Goal: Task Accomplishment & Management: Complete application form

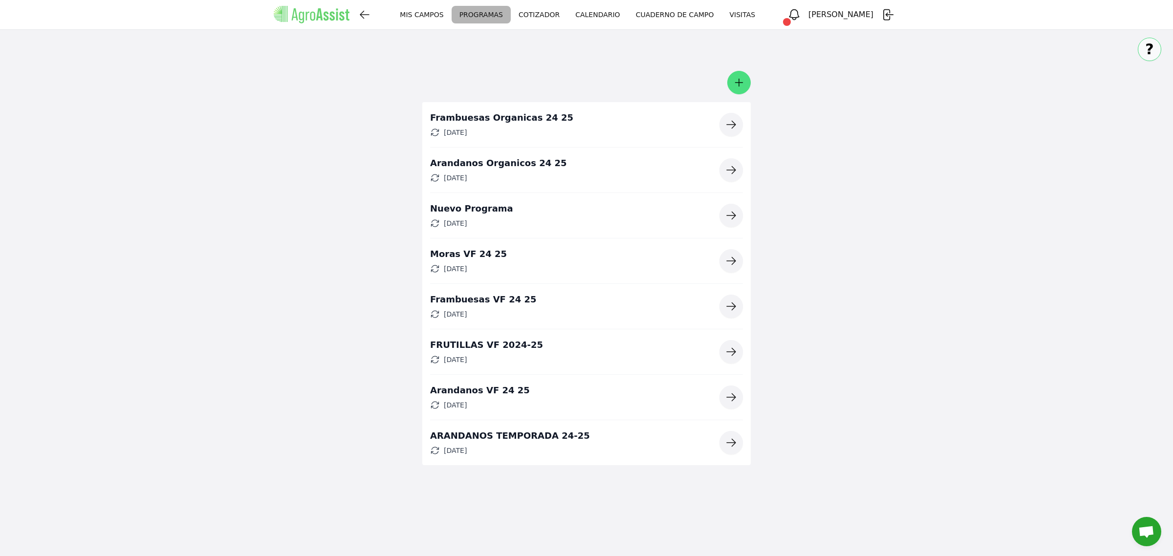
click at [728, 176] on icon "button" at bounding box center [731, 170] width 12 height 12
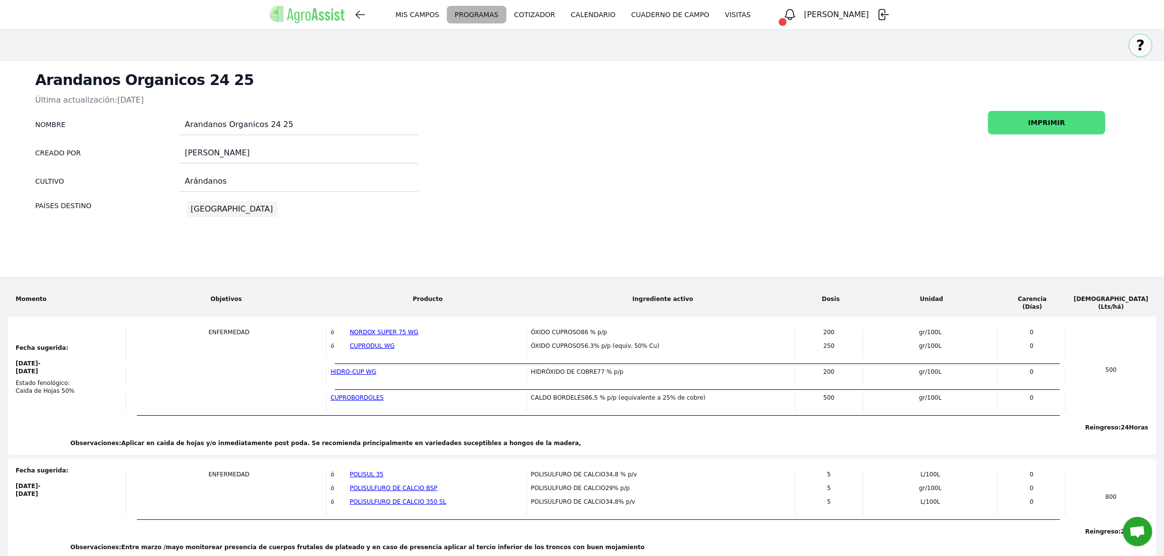
click at [412, 336] on link "NORDOX SUPER 75 WG" at bounding box center [384, 332] width 68 height 7
click at [199, 216] on div "[GEOGRAPHIC_DATA]" at bounding box center [232, 209] width 82 height 14
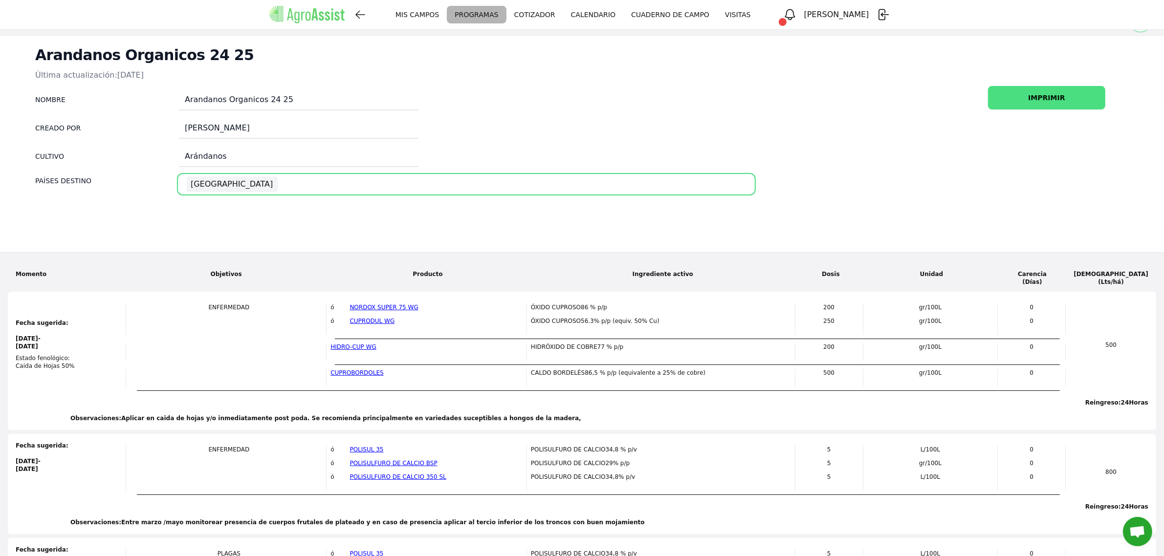
scroll to position [3, 0]
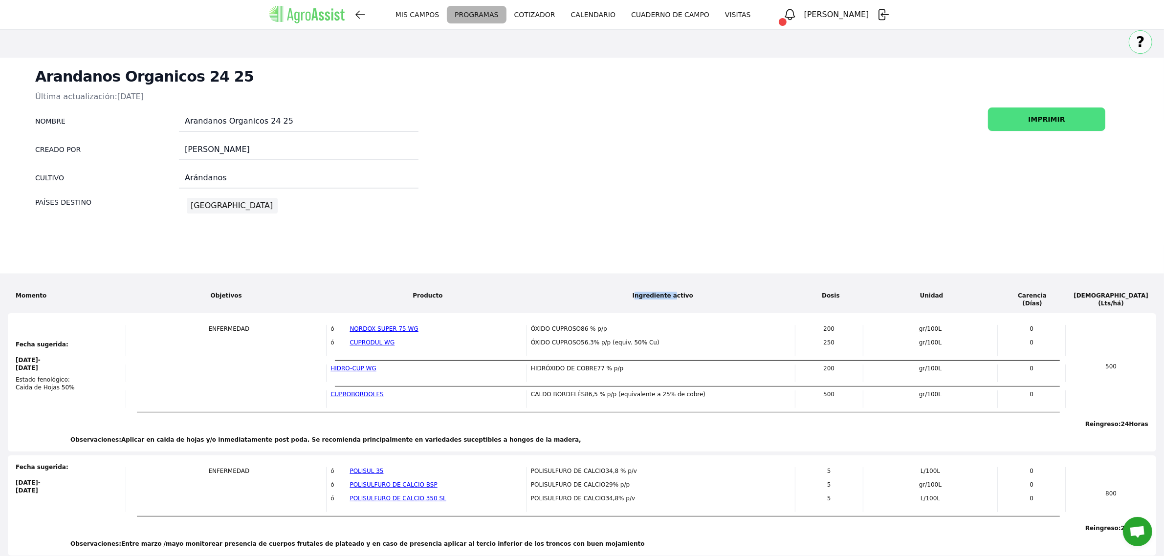
drag, startPoint x: 664, startPoint y: 319, endPoint x: 715, endPoint y: 316, distance: 50.9
click at [701, 292] on div "Ingrediente activo" at bounding box center [662, 292] width 269 height 0
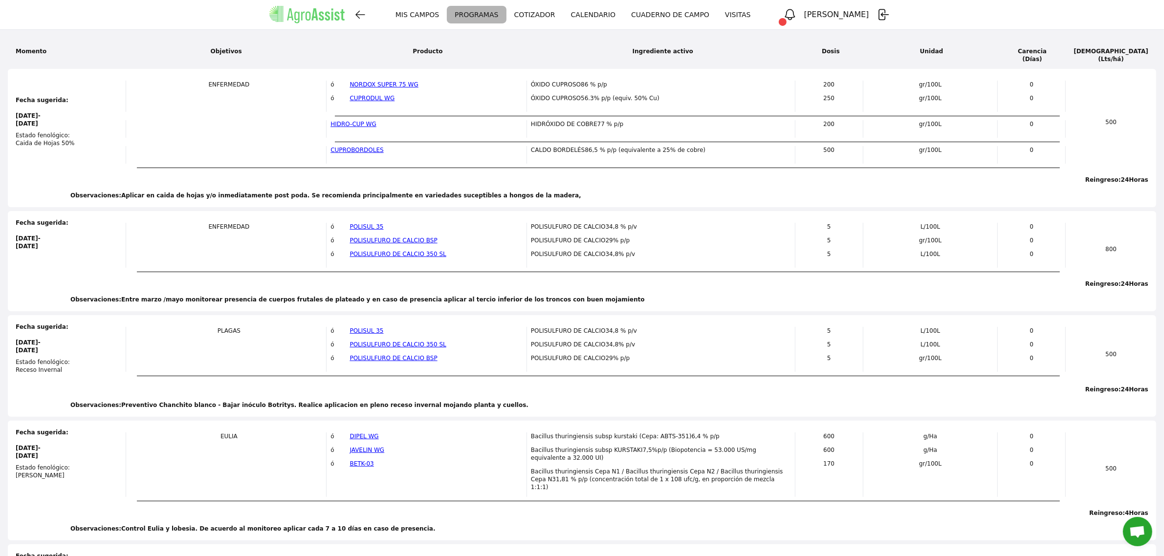
scroll to position [0, 0]
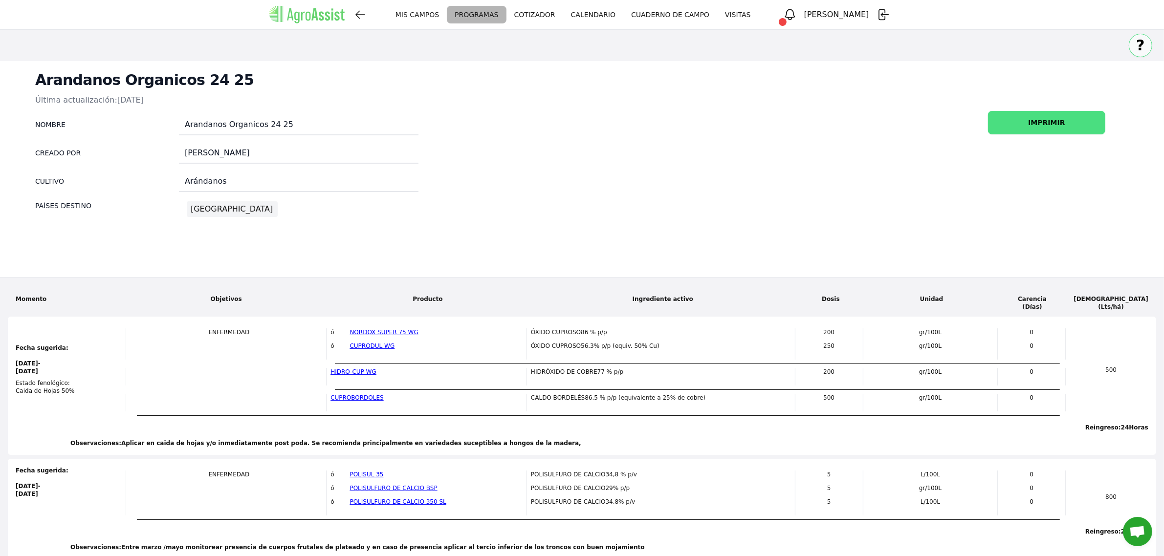
click at [1050, 134] on button "IMPRIMIR" at bounding box center [1046, 122] width 117 height 23
click at [447, 11] on link "MIS CAMPOS" at bounding box center [417, 15] width 59 height 18
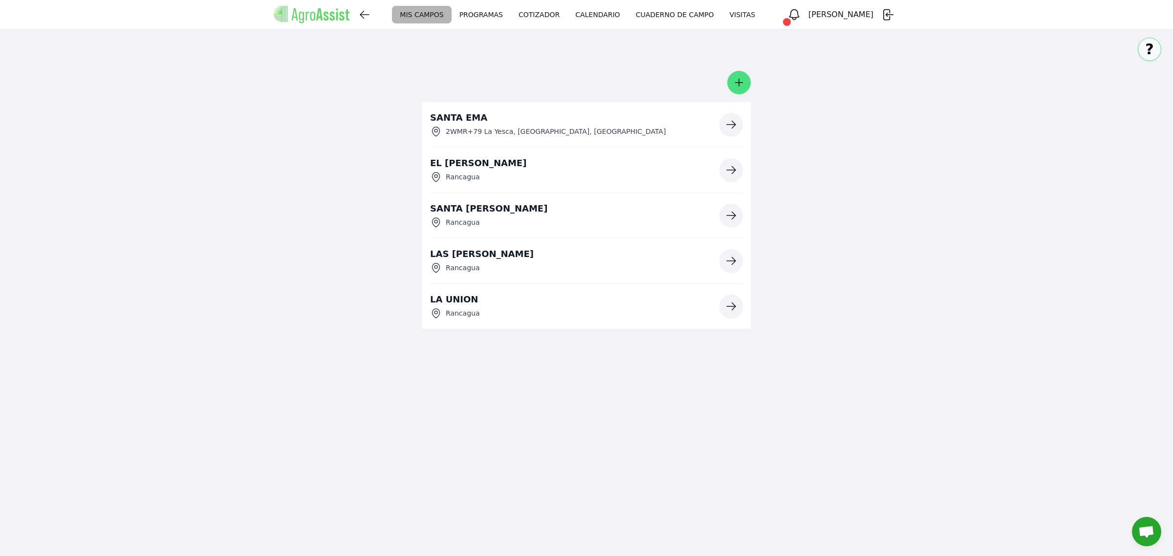
click at [511, 16] on link "PROGRAMAS" at bounding box center [481, 15] width 59 height 18
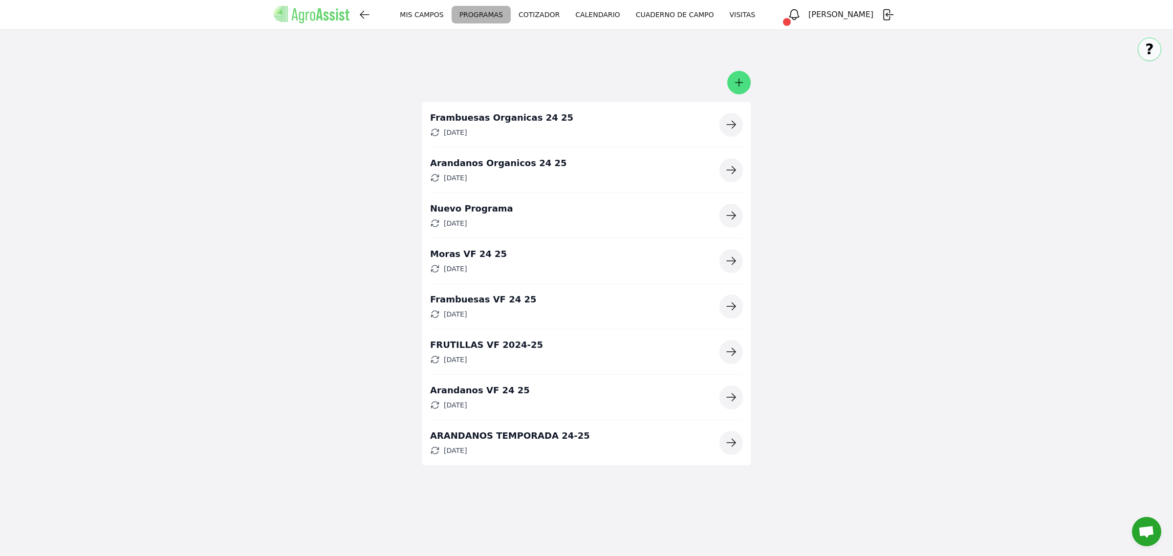
click at [739, 88] on icon "button" at bounding box center [739, 83] width 12 height 12
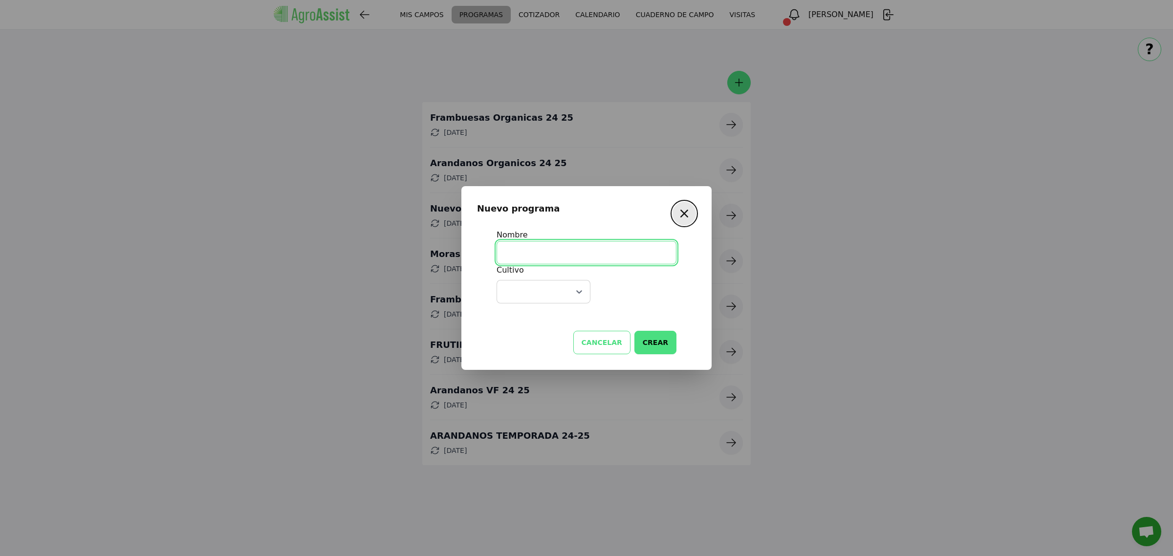
click at [558, 255] on input "text" at bounding box center [587, 252] width 180 height 23
type input "Arándanos orgánicos"
click at [548, 291] on div at bounding box center [532, 292] width 54 height 12
click at [533, 323] on div "Arándanos" at bounding box center [543, 320] width 89 height 20
click at [632, 288] on form "Nombre Arándanos orgánicos Cultivo option Arándanos, selected. Select is focuse…" at bounding box center [586, 289] width 219 height 129
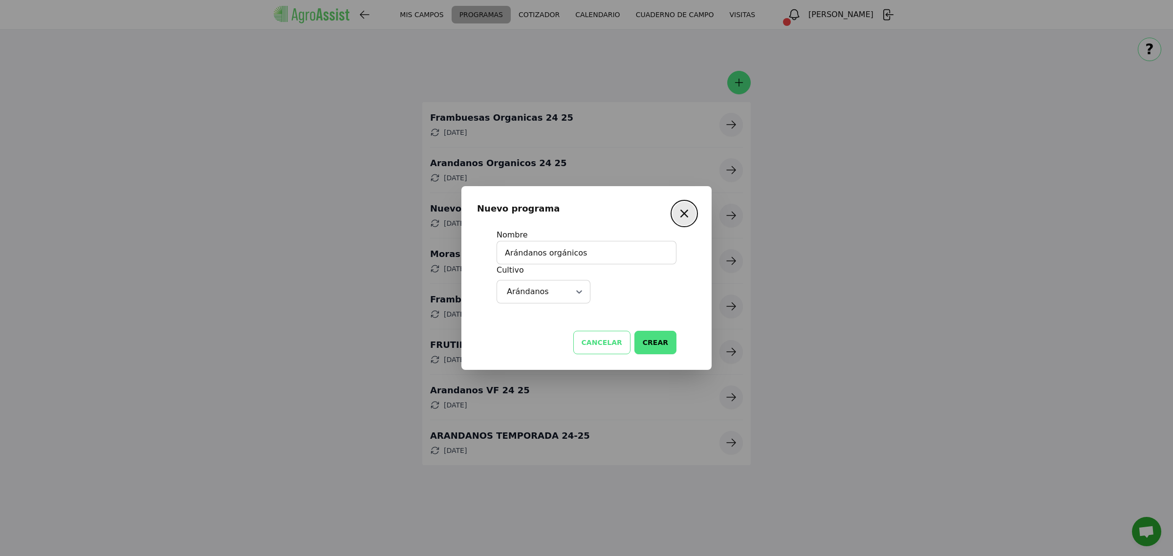
click at [652, 340] on button "CREAR" at bounding box center [656, 342] width 42 height 23
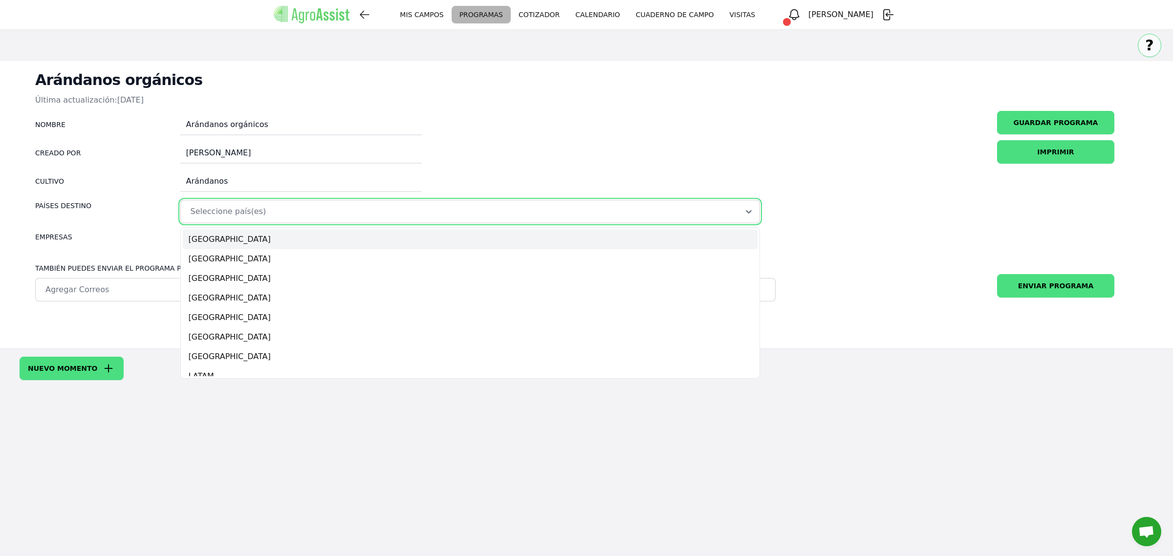
click at [227, 218] on div at bounding box center [459, 212] width 540 height 12
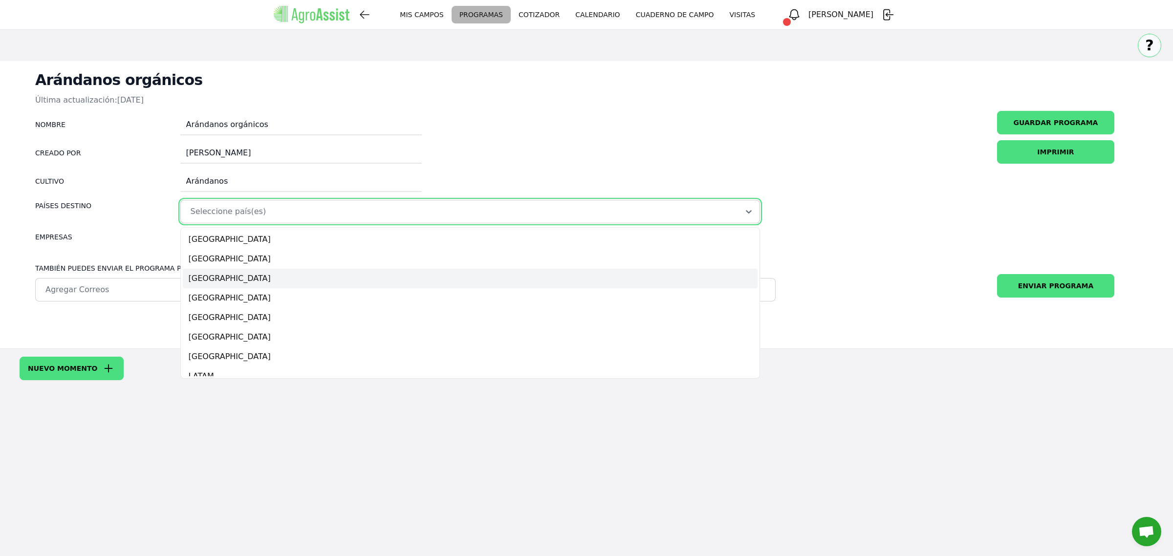
scroll to position [49, 0]
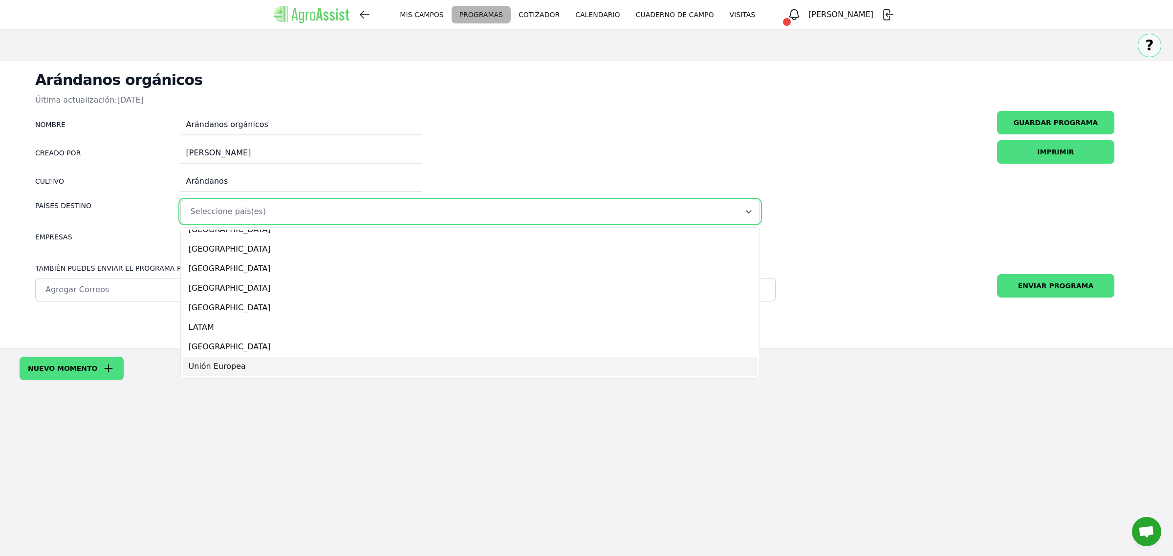
click at [240, 376] on div "Unión Europea" at bounding box center [470, 367] width 575 height 20
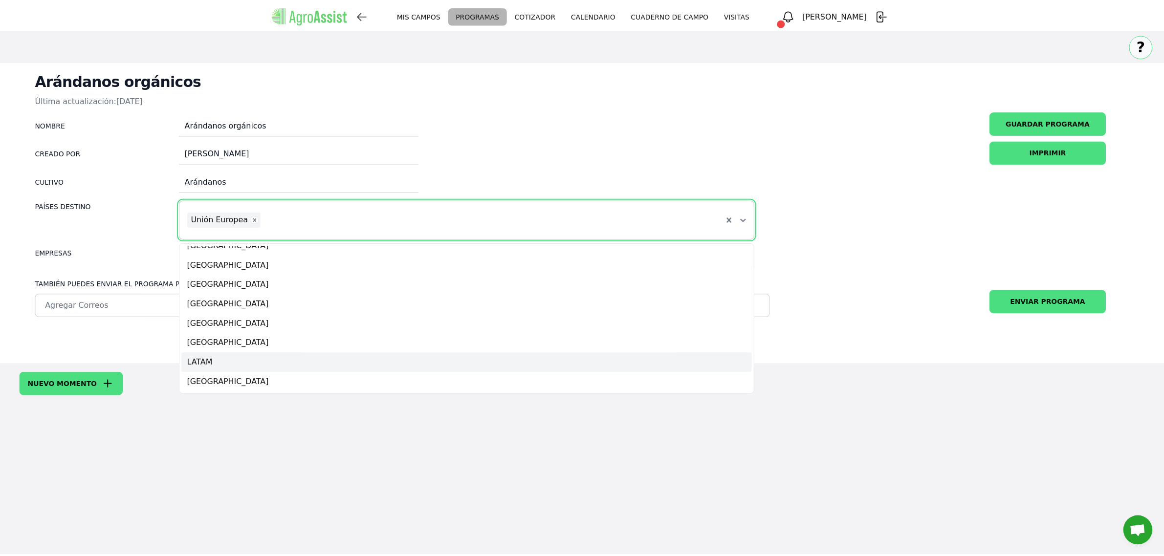
scroll to position [29, 0]
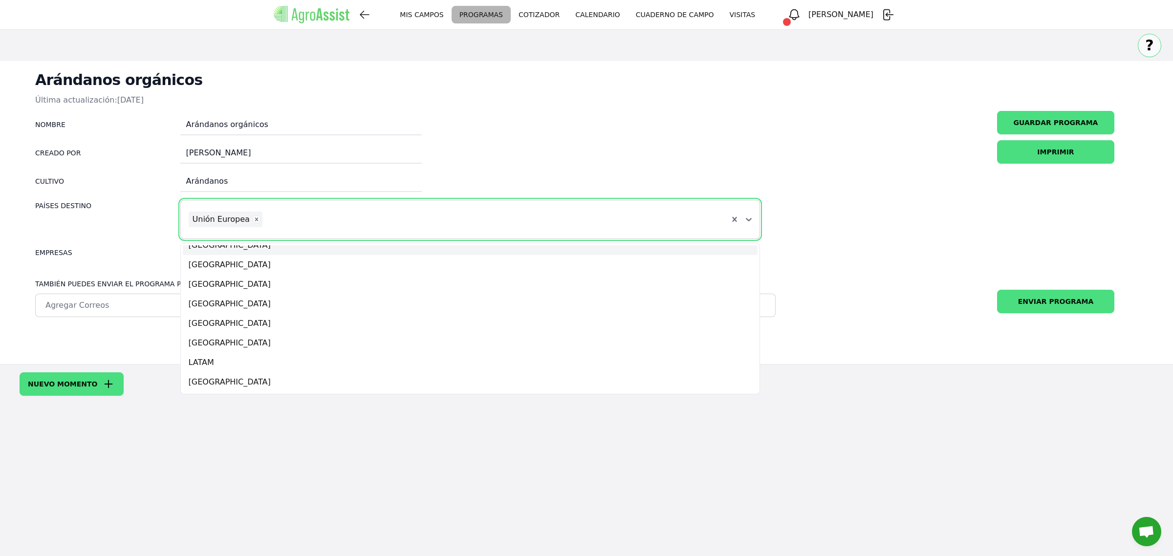
click at [786, 152] on form "Nombre Arándanos orgánicos Creado por [PERSON_NAME] Cultivo Arándanos Países De…" at bounding box center [587, 232] width 1134 height 242
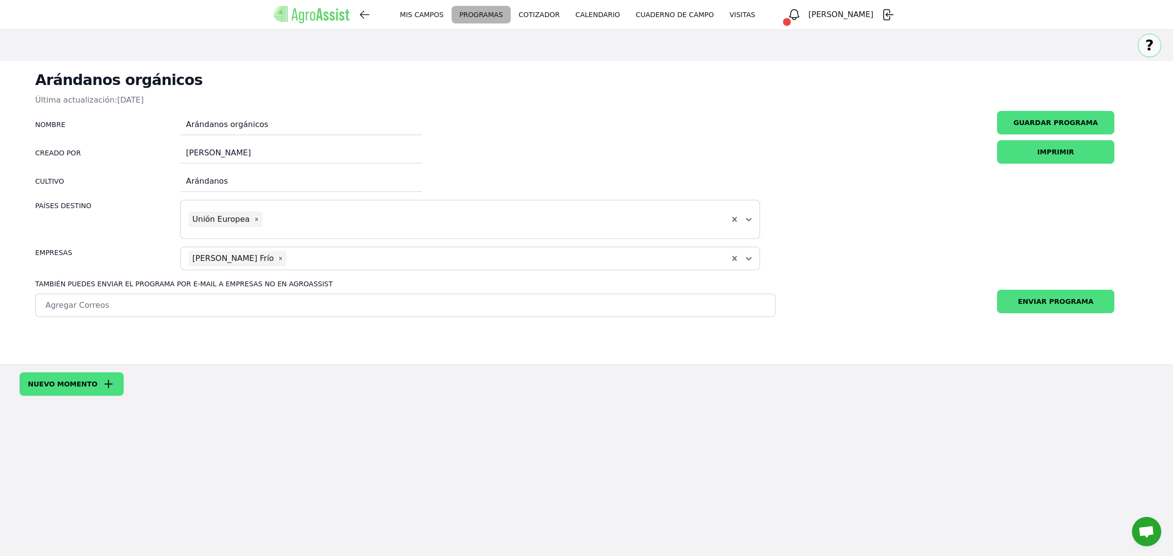
click at [389, 264] on div at bounding box center [508, 259] width 440 height 12
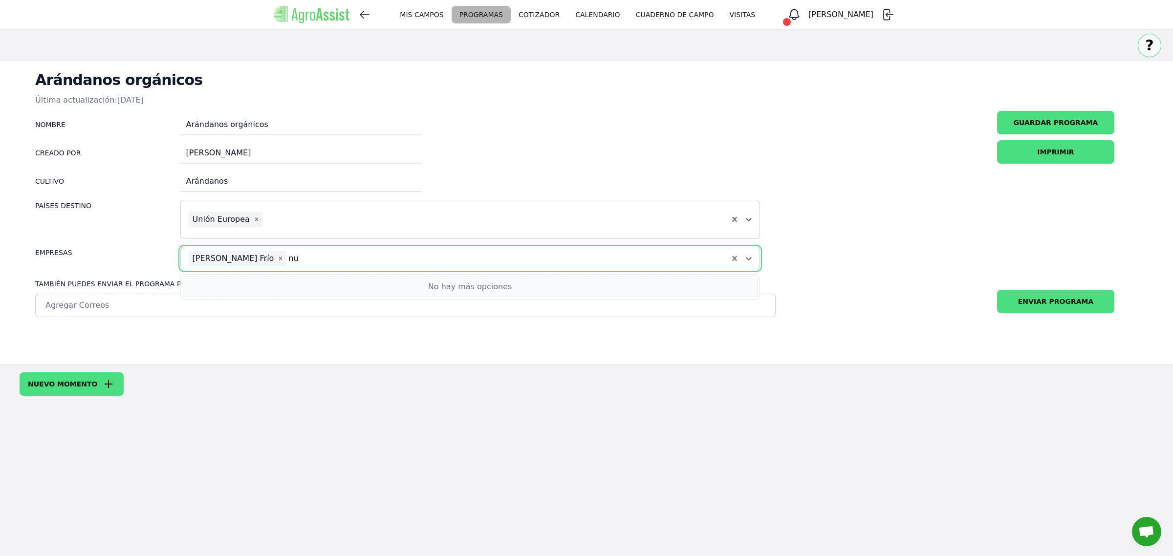
type input "n"
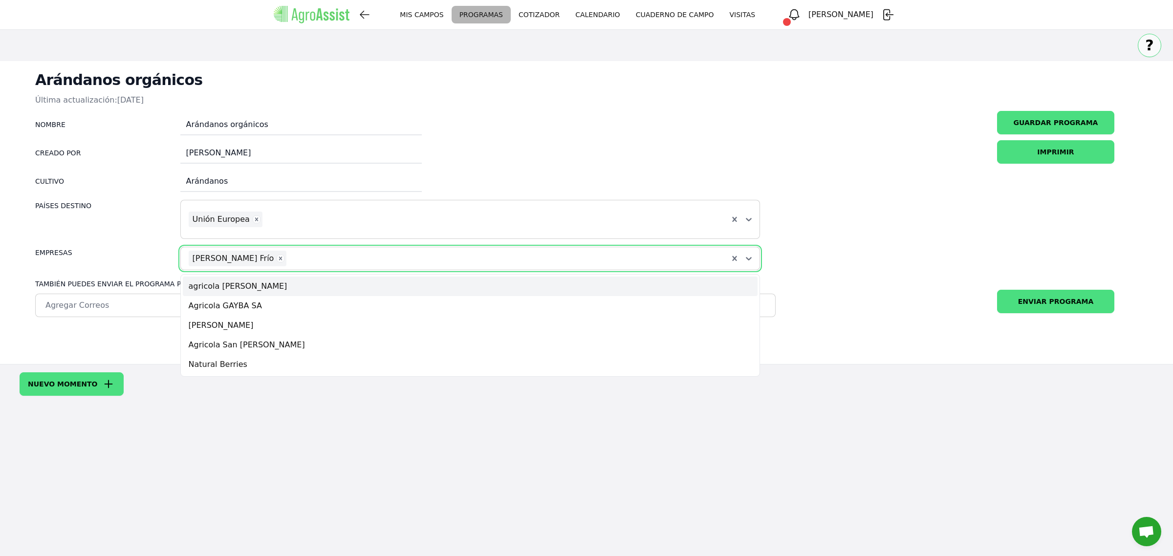
click at [22, 274] on div "Nombre Arándanos orgánicos Creado por [PERSON_NAME] Cultivo Arándanos Países De…" at bounding box center [398, 192] width 756 height 163
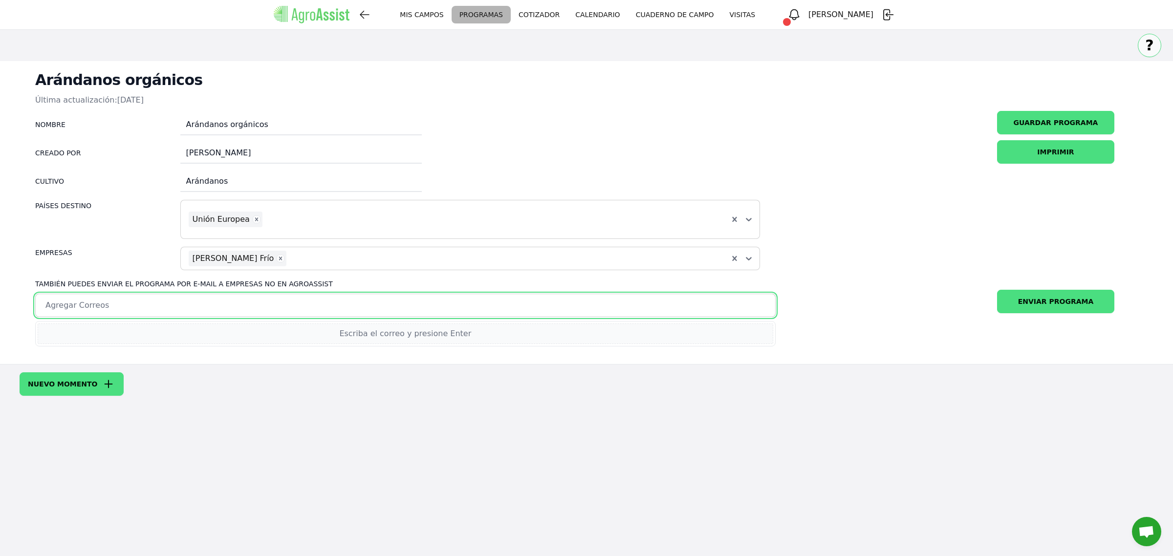
click at [149, 311] on div at bounding box center [394, 306] width 701 height 12
click at [151, 311] on div at bounding box center [394, 306] width 701 height 12
click at [134, 239] on div "Países Destino" at bounding box center [107, 219] width 145 height 39
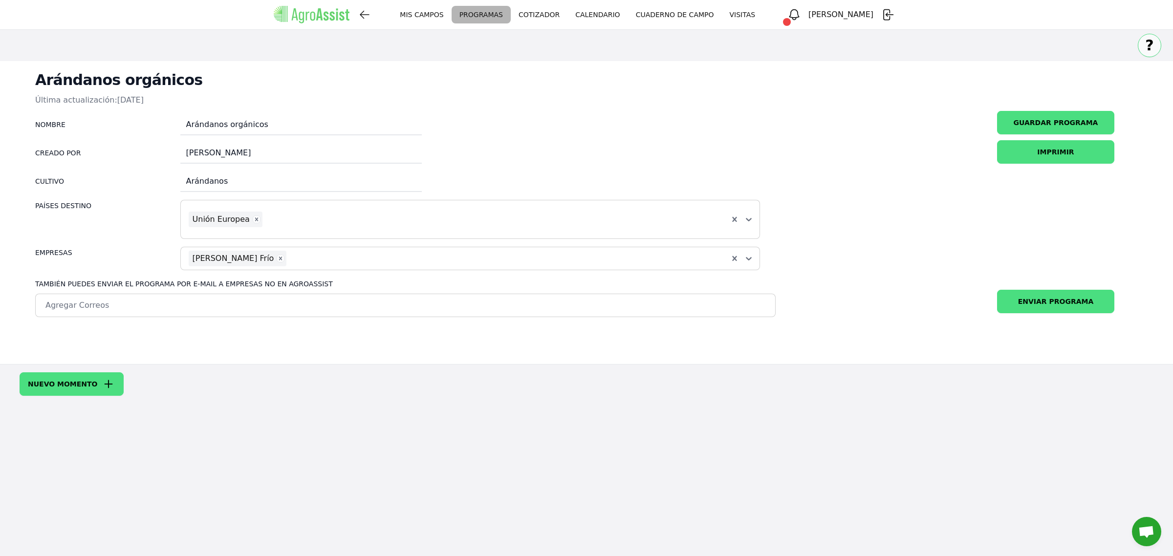
click at [813, 121] on div "Arándanos orgánicos Última actualización: [DATE] Nombre Arándanos orgánicos Cre…" at bounding box center [587, 212] width 1134 height 303
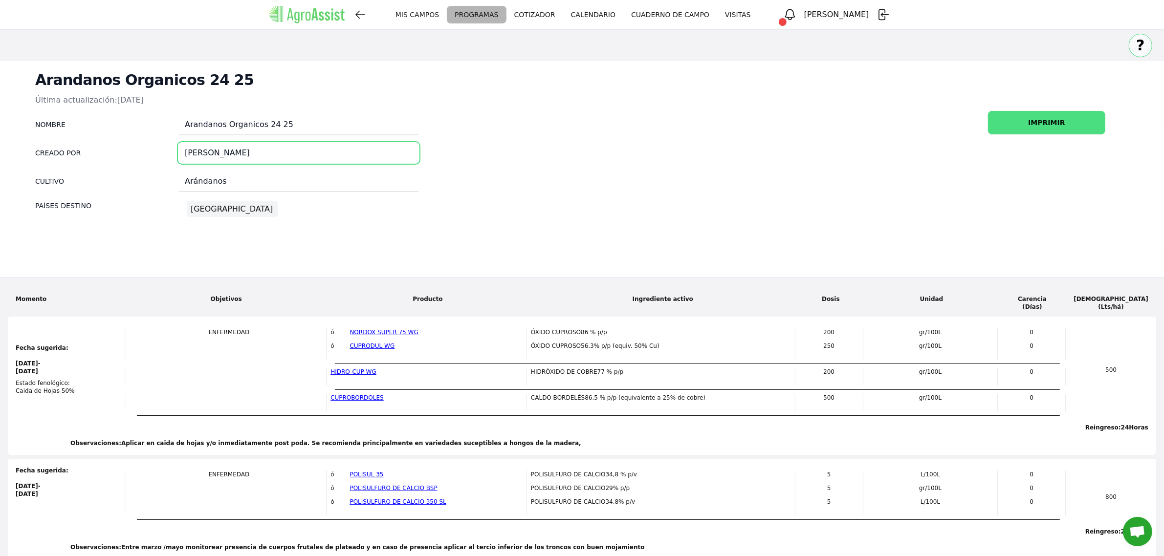
drag, startPoint x: 181, startPoint y: 174, endPoint x: 202, endPoint y: 180, distance: 21.8
click at [201, 163] on input "[PERSON_NAME]" at bounding box center [299, 153] width 240 height 20
click at [209, 191] on input "Arándanos" at bounding box center [299, 182] width 240 height 20
click at [197, 216] on div "[GEOGRAPHIC_DATA]" at bounding box center [232, 209] width 82 height 14
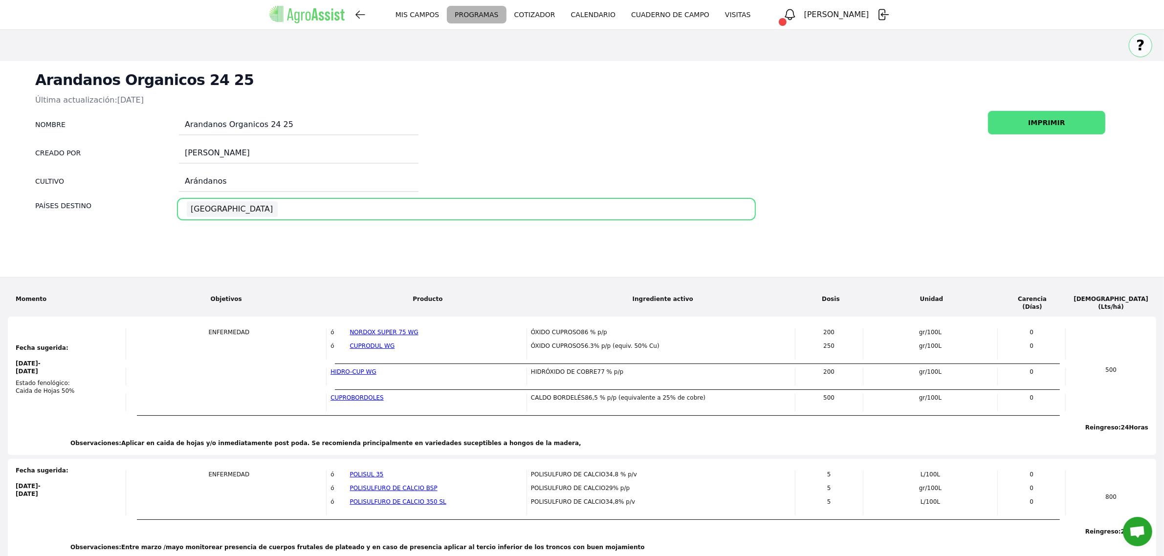
drag, startPoint x: 197, startPoint y: 232, endPoint x: 530, endPoint y: 236, distance: 333.9
click at [529, 217] on div "[GEOGRAPHIC_DATA]" at bounding box center [466, 209] width 559 height 16
click at [530, 217] on div "[GEOGRAPHIC_DATA]" at bounding box center [466, 209] width 559 height 16
click at [531, 217] on div "[GEOGRAPHIC_DATA]" at bounding box center [466, 209] width 559 height 16
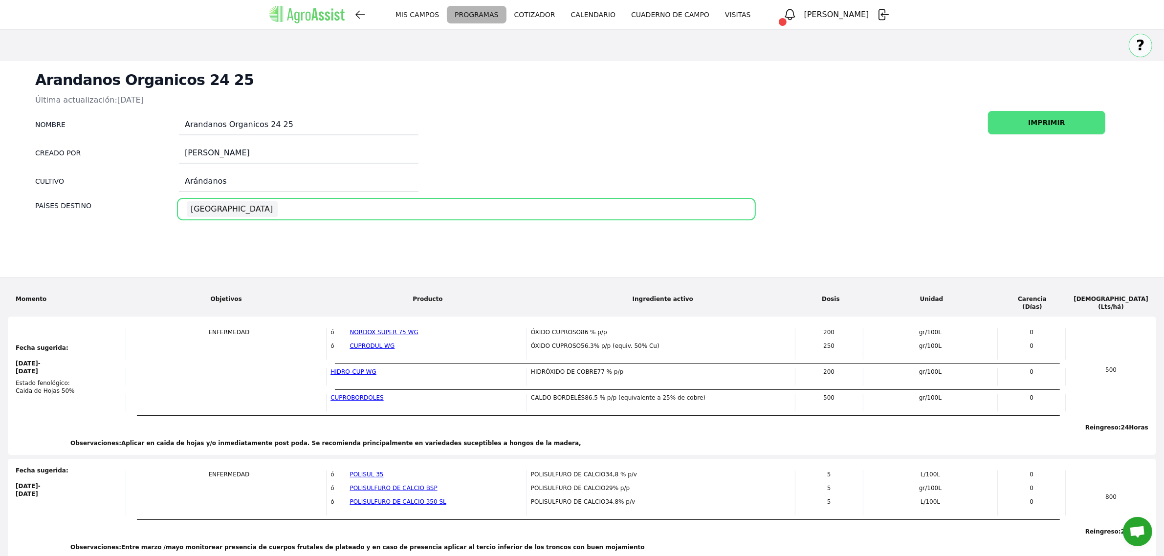
click at [533, 217] on div "[GEOGRAPHIC_DATA]" at bounding box center [466, 209] width 559 height 16
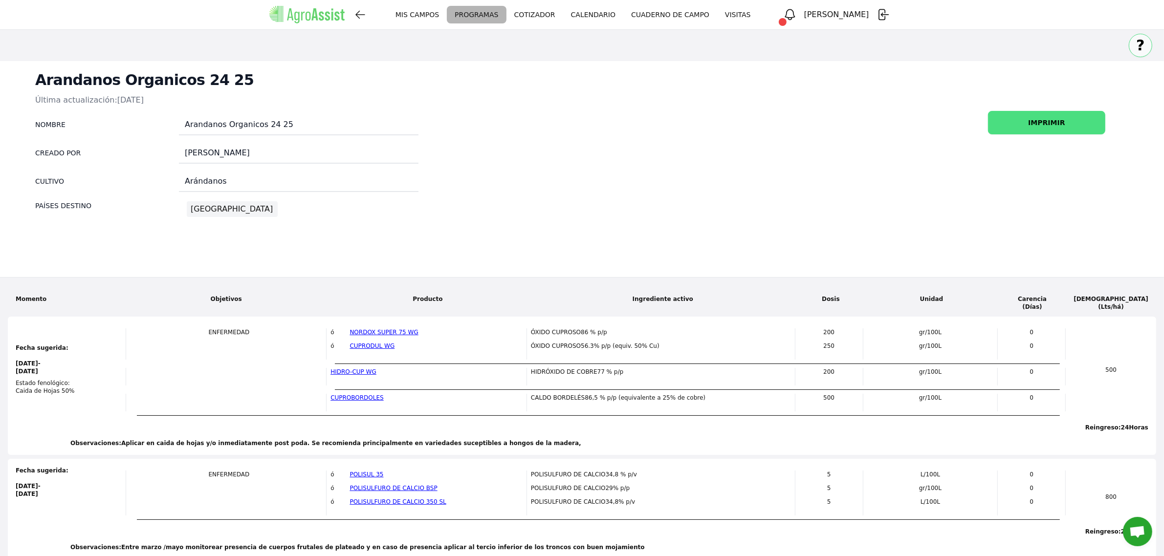
click at [634, 192] on div "Cultivo Arándanos" at bounding box center [394, 182] width 719 height 21
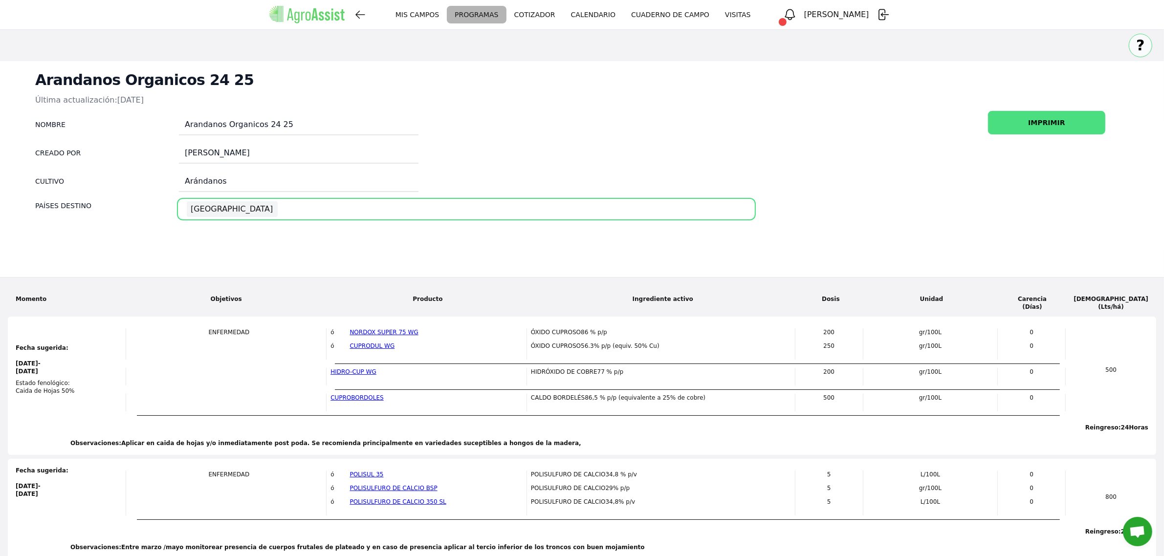
click at [225, 217] on div "[GEOGRAPHIC_DATA]" at bounding box center [466, 209] width 559 height 16
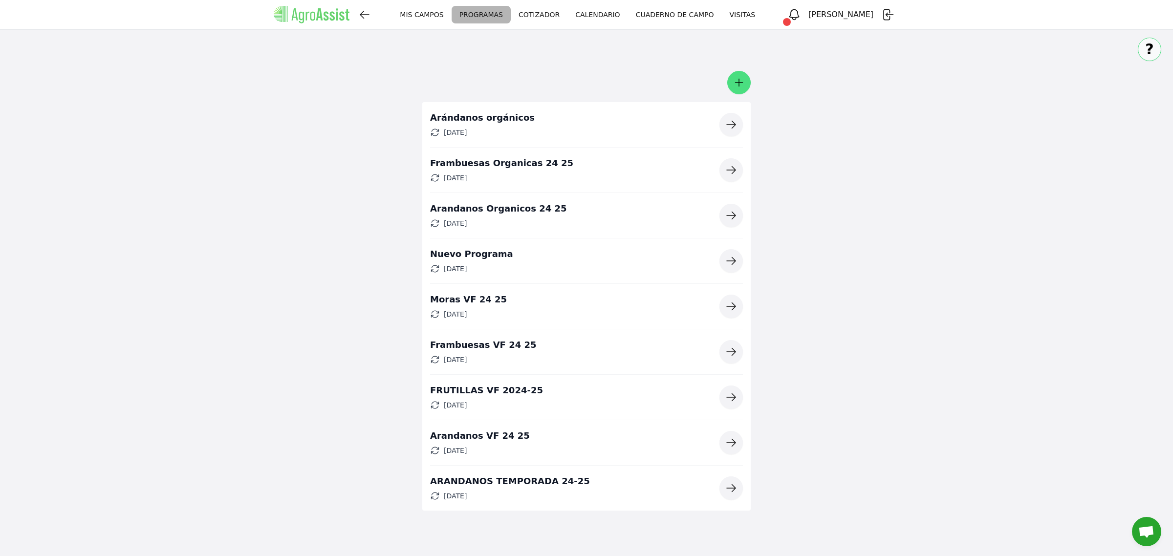
click at [734, 129] on icon "button" at bounding box center [731, 124] width 9 height 7
drag, startPoint x: 518, startPoint y: 233, endPoint x: 547, endPoint y: 238, distance: 28.7
click at [545, 238] on li "Nuevo momento Valores no recomendados Declaro que estoy utilizando dosis fuera …" at bounding box center [586, 215] width 313 height 45
click at [555, 238] on li "Nuevo momento Valores no recomendados Declaro que estoy utilizando dosis fuera …" at bounding box center [586, 215] width 313 height 45
click at [725, 221] on icon "button" at bounding box center [731, 216] width 12 height 12
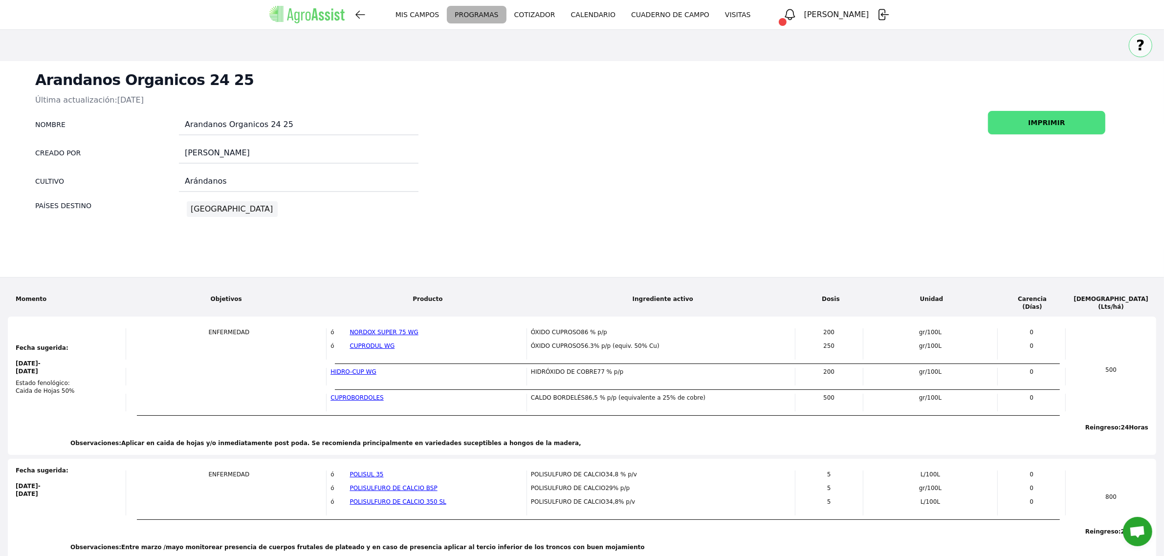
click at [67, 30] on nav "MIS CAMPOS PROGRAMAS CALENDARIO VISITAS [PERSON_NAME] MIS CAMPOS PROGRAMAS COTI…" at bounding box center [582, 15] width 1164 height 30
click at [447, 13] on link "MIS CAMPOS" at bounding box center [417, 15] width 59 height 18
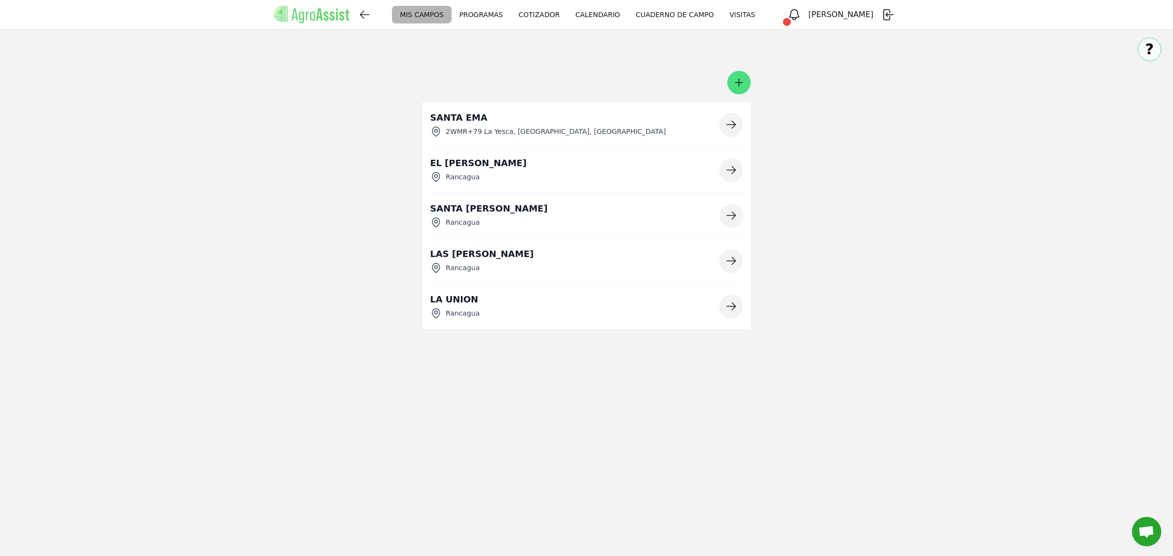
click at [511, 17] on link "PROGRAMAS" at bounding box center [481, 15] width 59 height 18
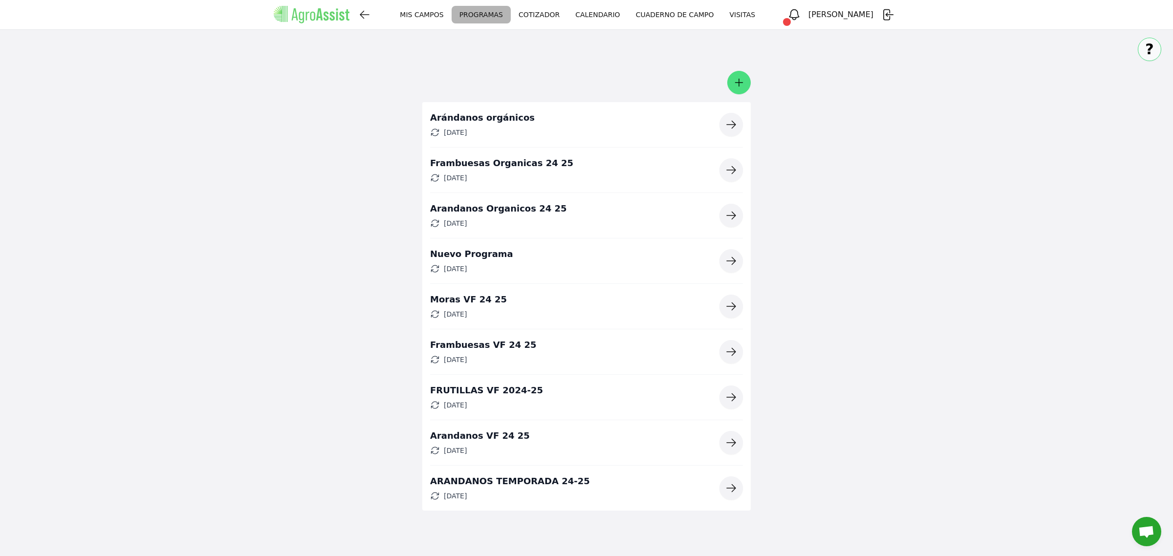
click at [732, 221] on icon "button" at bounding box center [731, 216] width 12 height 12
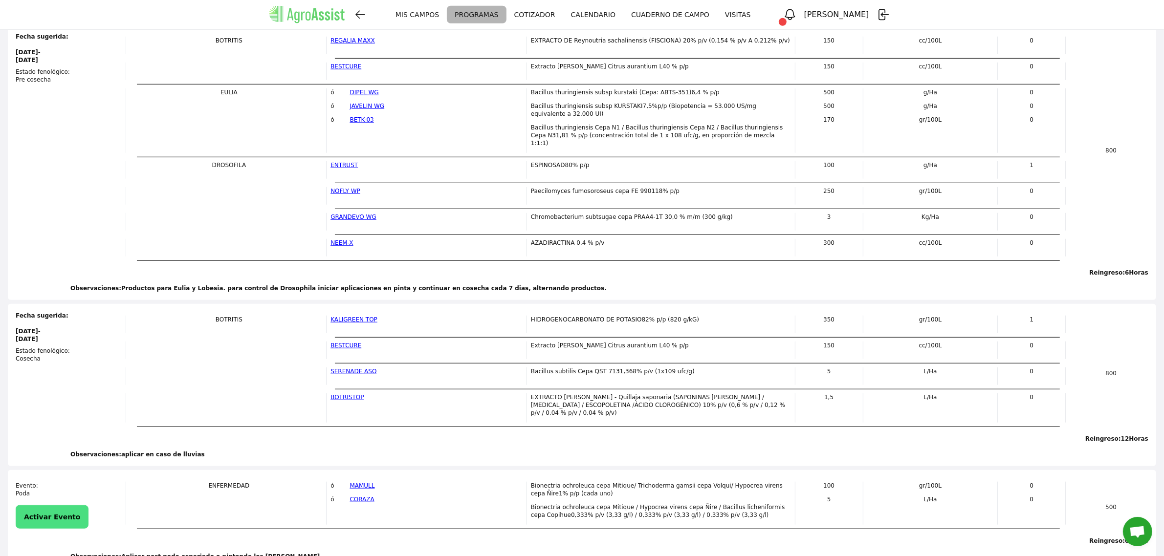
scroll to position [1042, 0]
